Goal: Obtain resource: Download file/media

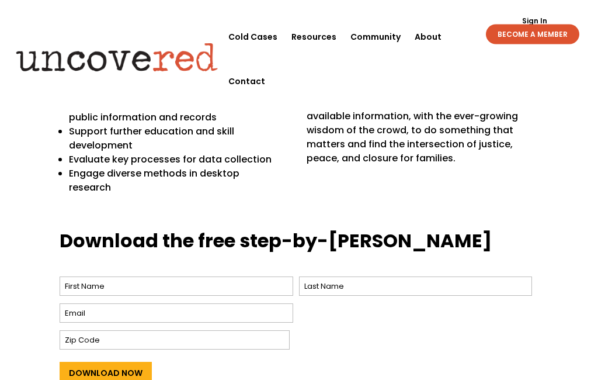
scroll to position [412, 0]
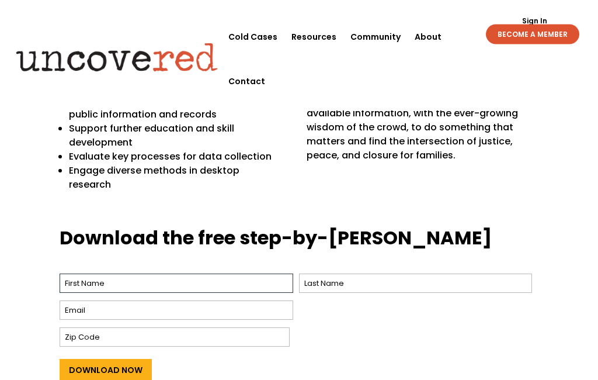
click at [74, 274] on input "First" at bounding box center [176, 283] width 233 height 19
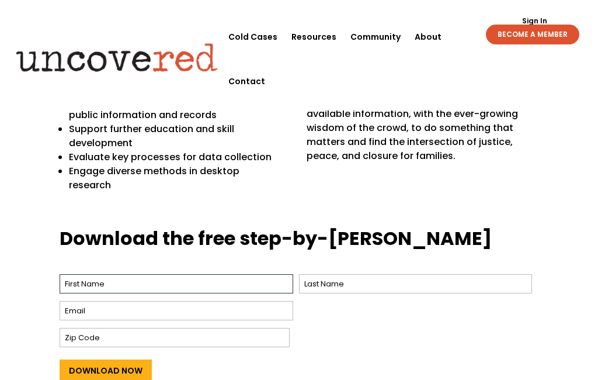
type input "[PERSON_NAME]"
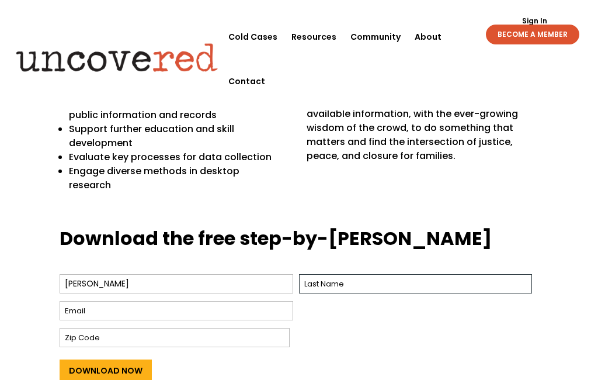
type input "[PERSON_NAME]"
type input "[EMAIL_ADDRESS][DOMAIN_NAME]"
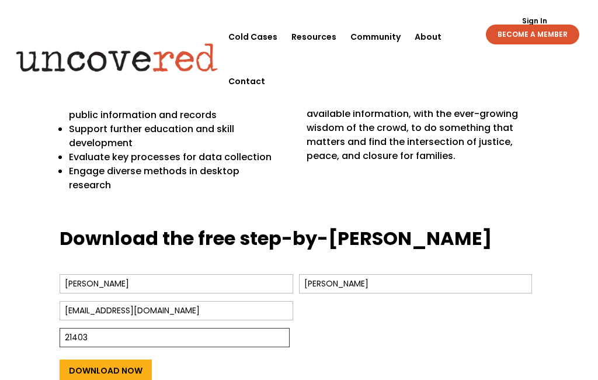
type input "21403"
click at [133, 359] on input "Download Now" at bounding box center [106, 370] width 92 height 22
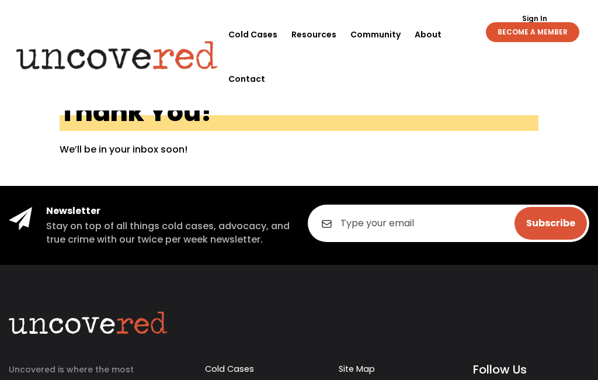
click at [429, 34] on link "About" at bounding box center [428, 34] width 27 height 44
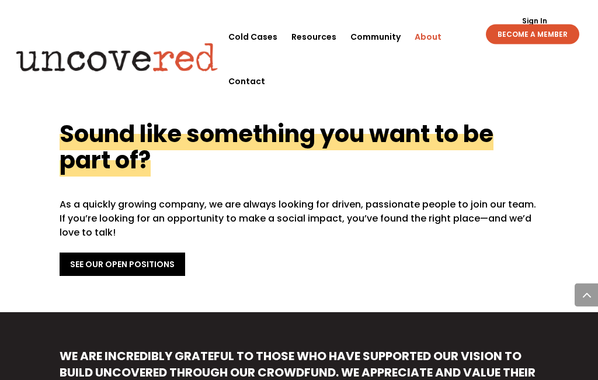
scroll to position [493, 0]
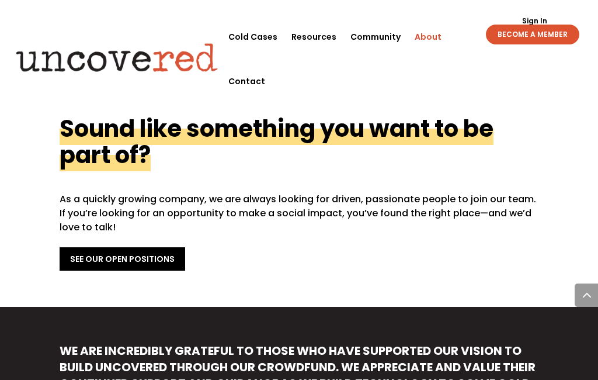
click at [78, 247] on link "See Our Open Positions" at bounding box center [123, 258] width 126 height 23
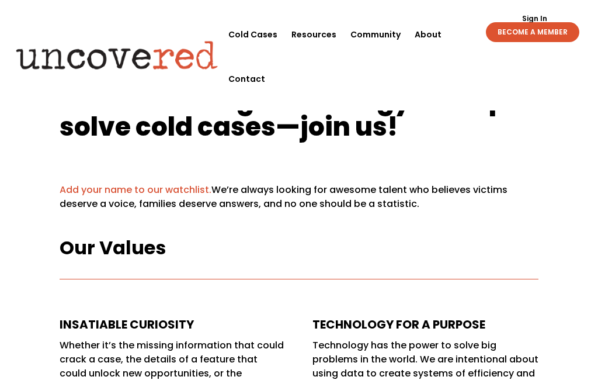
click at [89, 190] on link "Add your name to our watchlist." at bounding box center [136, 189] width 152 height 13
click at [549, 36] on link "BECOME A MEMBER" at bounding box center [532, 32] width 93 height 20
